Goal: Task Accomplishment & Management: Use online tool/utility

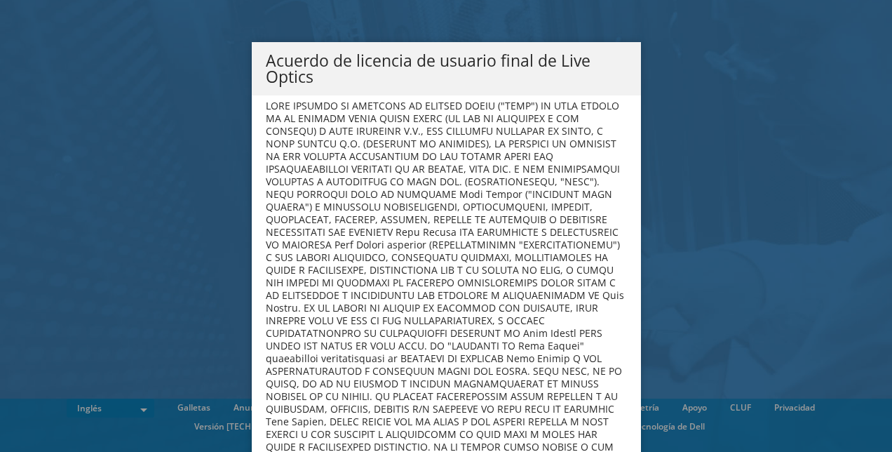
scroll to position [45, 0]
click at [602, 149] on h4 at bounding box center [446, 313] width 361 height 429
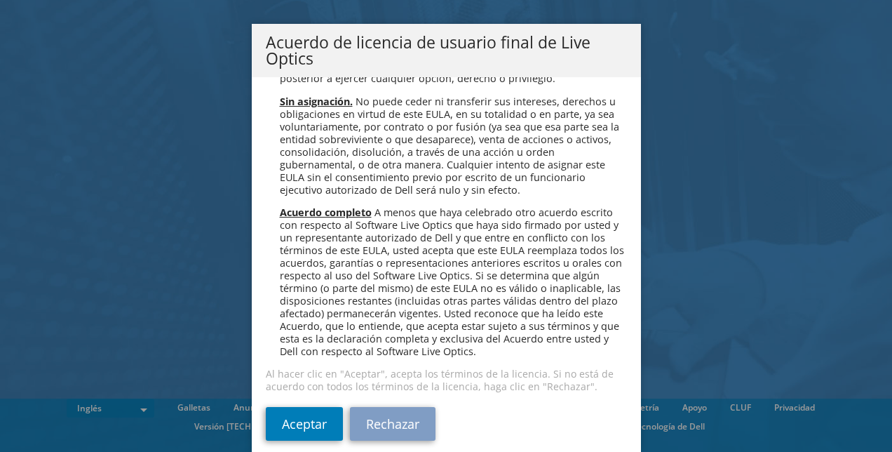
scroll to position [5735, 0]
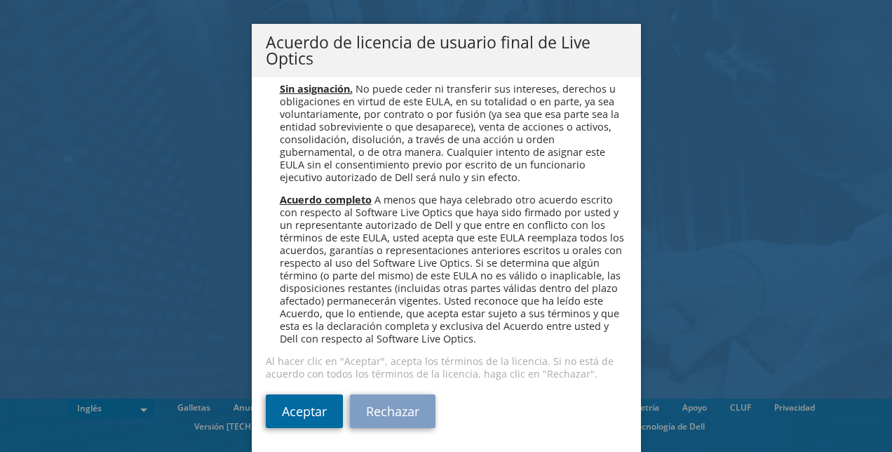
click at [313, 420] on link "Aceptar" at bounding box center [304, 411] width 77 height 34
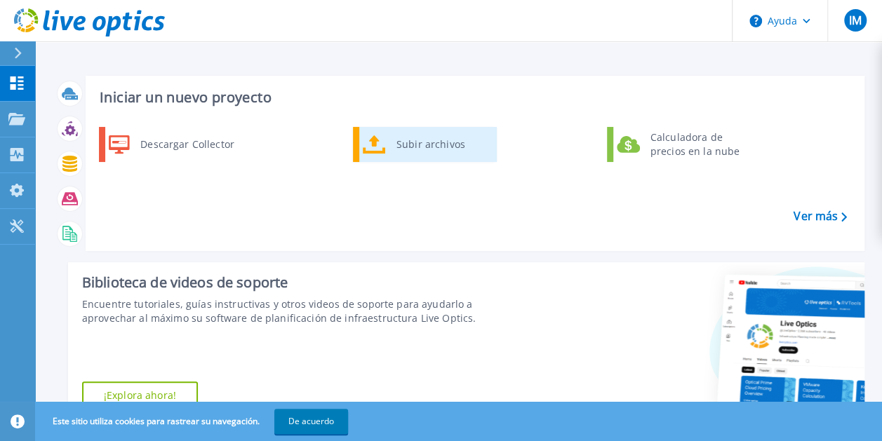
click at [406, 142] on div "Subir archivos" at bounding box center [441, 144] width 104 height 28
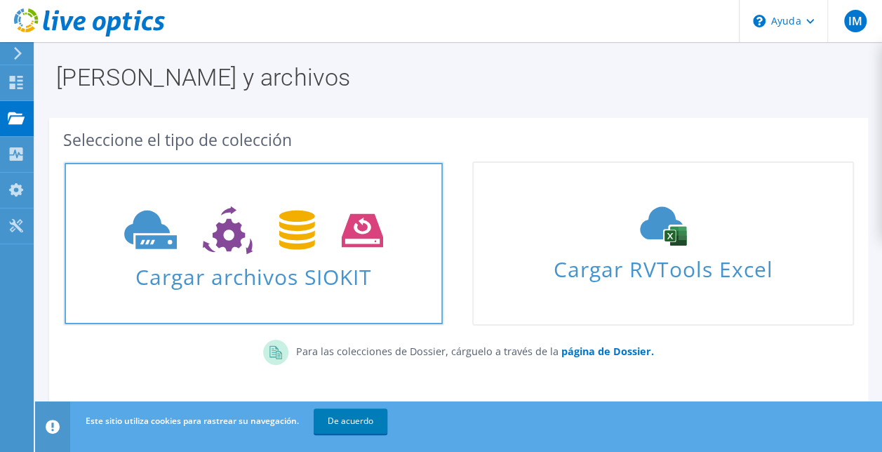
click at [319, 274] on span "Cargar archivos SIOKIT" at bounding box center [254, 272] width 378 height 30
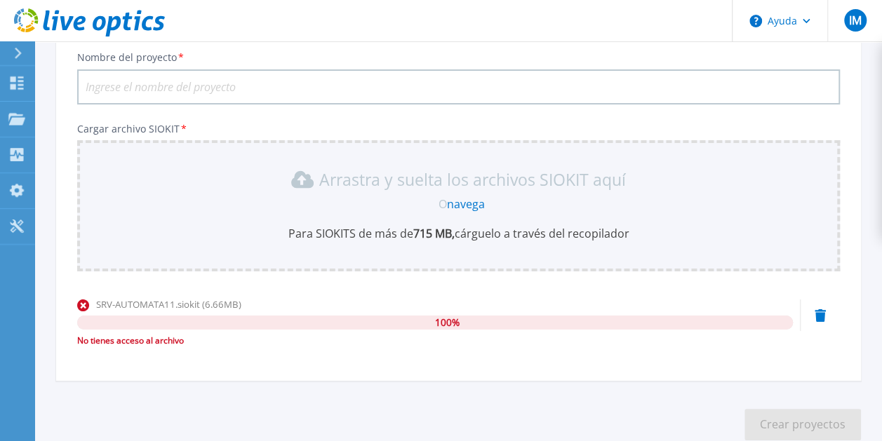
scroll to position [100, 0]
click at [819, 316] on icon at bounding box center [820, 315] width 11 height 13
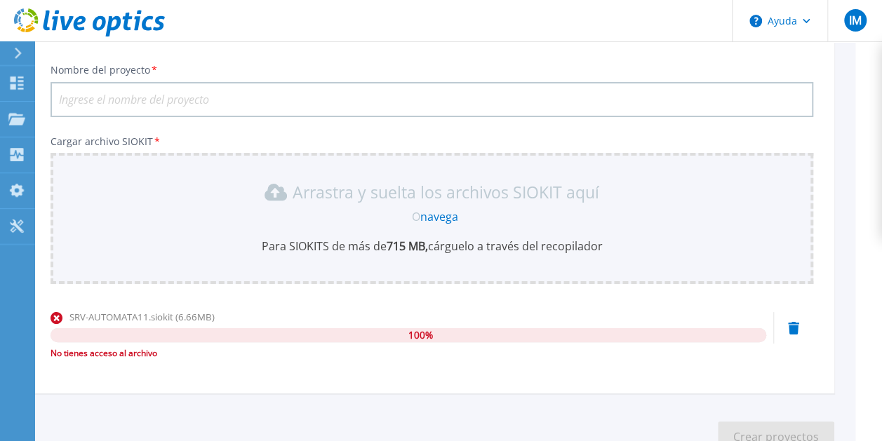
scroll to position [88, 27]
click at [138, 354] on div "No tienes acceso al archivo" at bounding box center [409, 352] width 716 height 14
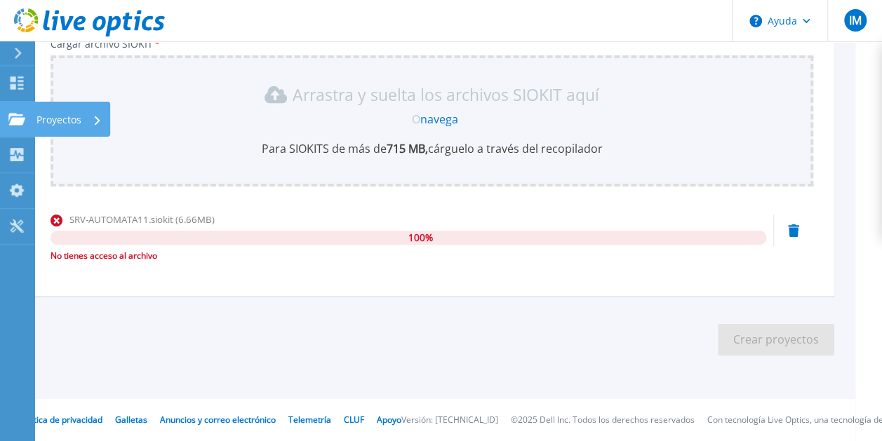
click at [98, 114] on div "Proyectos" at bounding box center [68, 120] width 65 height 36
